Goal: Navigation & Orientation: Find specific page/section

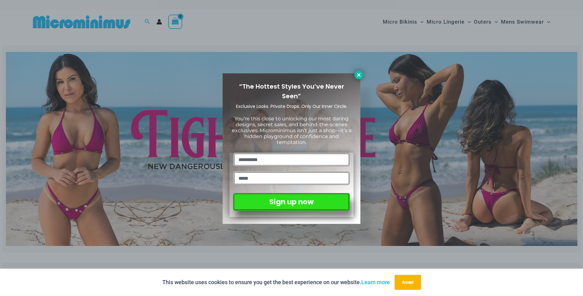
click at [358, 75] on icon at bounding box center [358, 74] width 3 height 3
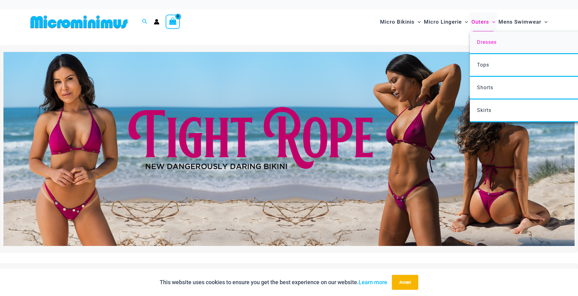
click at [485, 43] on span "Dresses" at bounding box center [487, 42] width 20 height 6
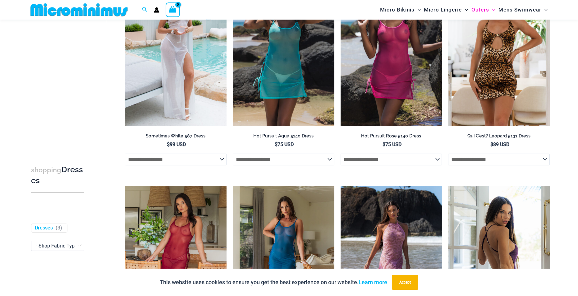
scroll to position [233, 0]
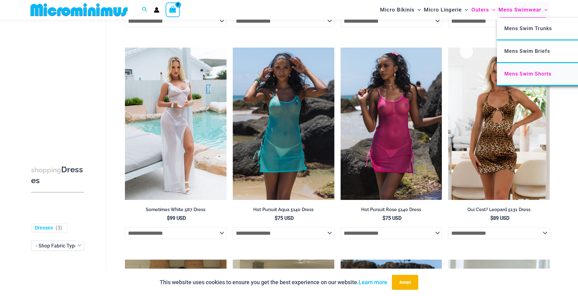
click at [529, 74] on span "Mens Swim Shorts" at bounding box center [528, 74] width 47 height 6
